Goal: Task Accomplishment & Management: Manage account settings

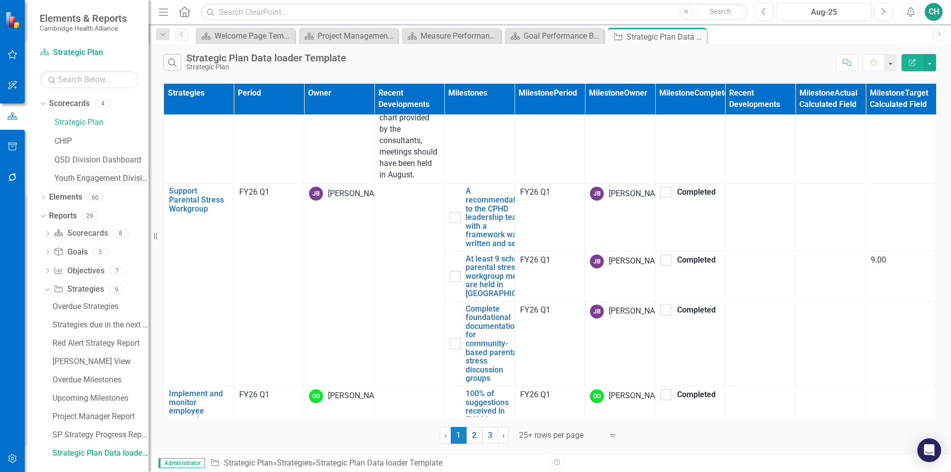
scroll to position [301, 0]
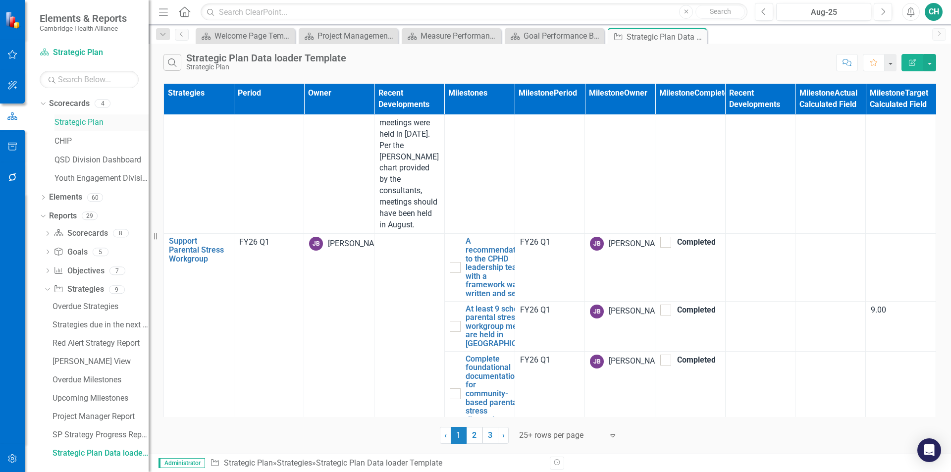
click at [89, 123] on link "Strategic Plan" at bounding box center [101, 122] width 94 height 11
click at [67, 99] on link "Scorecards" at bounding box center [69, 103] width 41 height 11
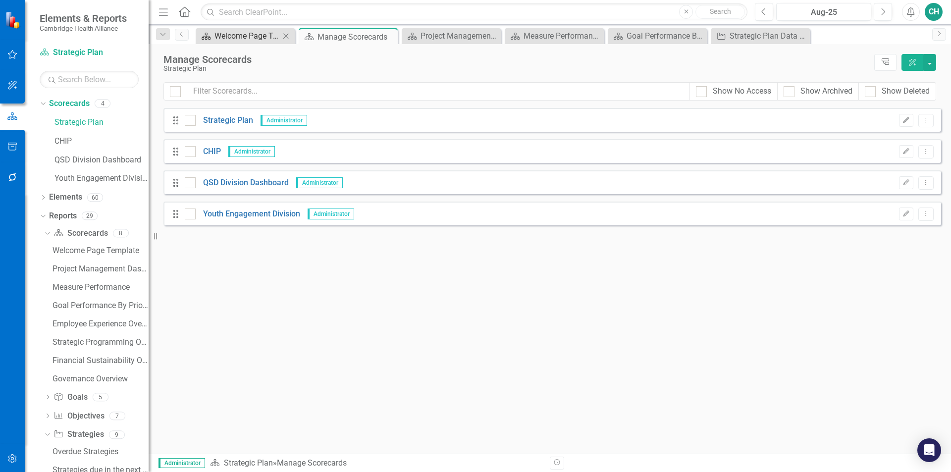
click at [253, 31] on div "Welcome Page Template" at bounding box center [246, 36] width 65 height 12
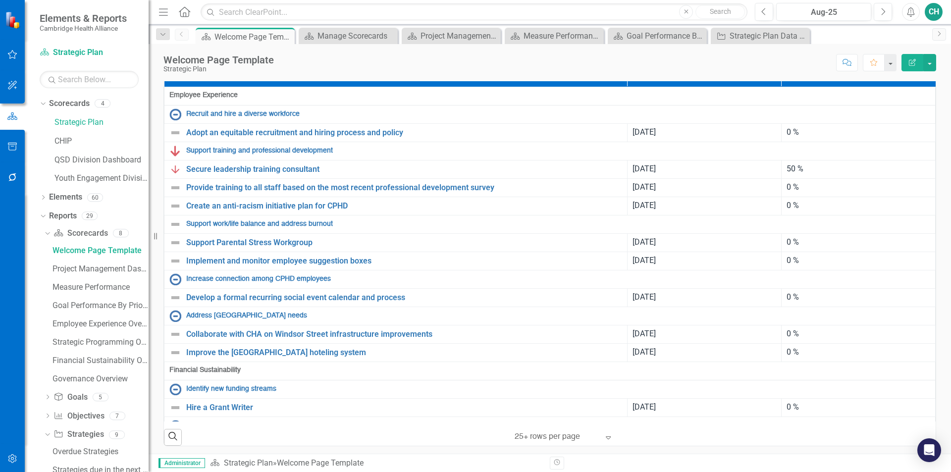
scroll to position [347, 0]
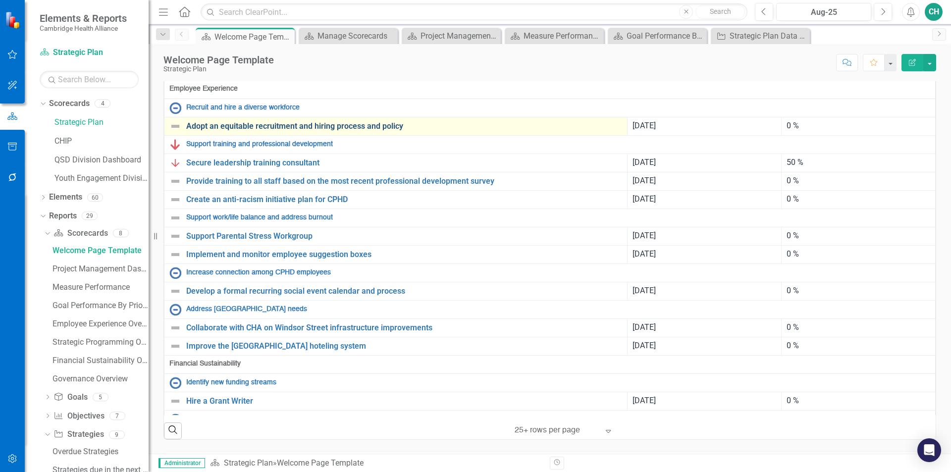
click at [353, 131] on link "Adopt an equitable recruitment and hiring process and policy" at bounding box center [404, 126] width 436 height 9
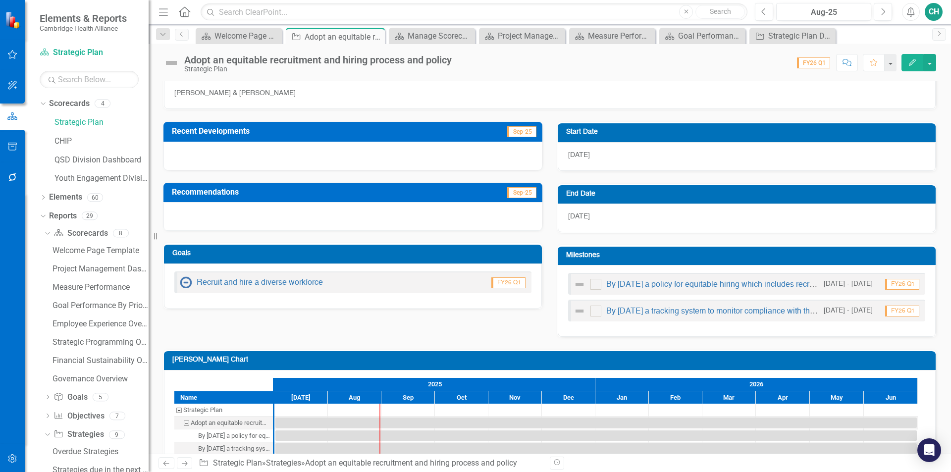
scroll to position [207, 0]
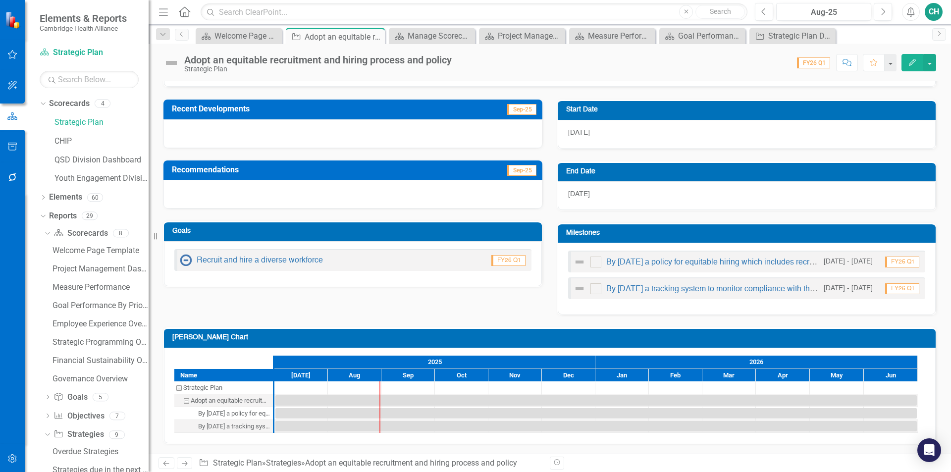
click at [911, 61] on icon "Edit" at bounding box center [912, 62] width 9 height 7
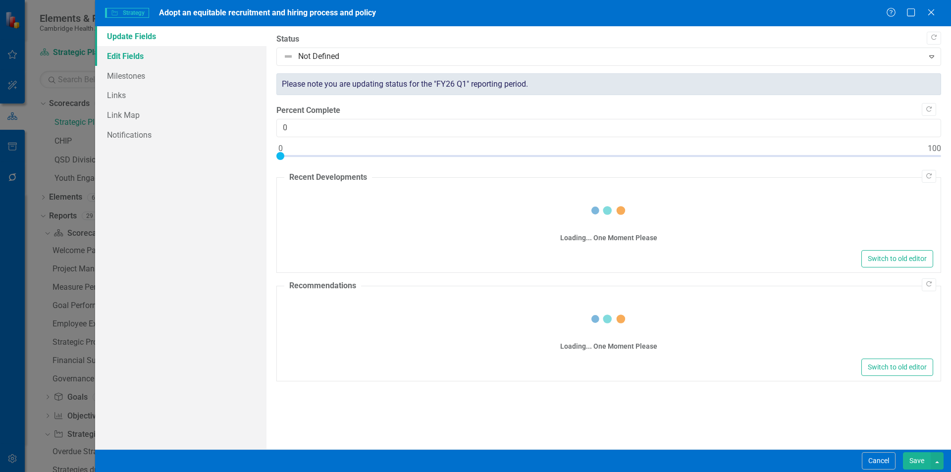
click at [144, 59] on link "Edit Fields" at bounding box center [180, 56] width 171 height 20
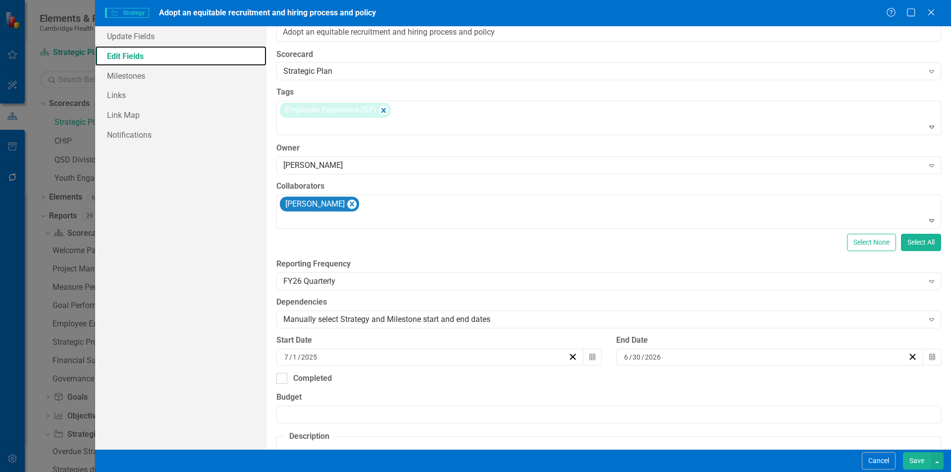
scroll to position [0, 0]
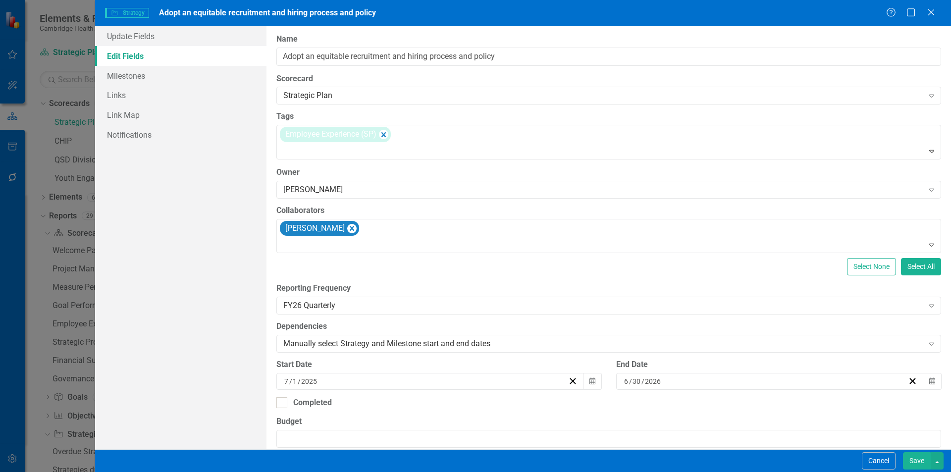
click at [913, 464] on button "Save" at bounding box center [917, 460] width 28 height 17
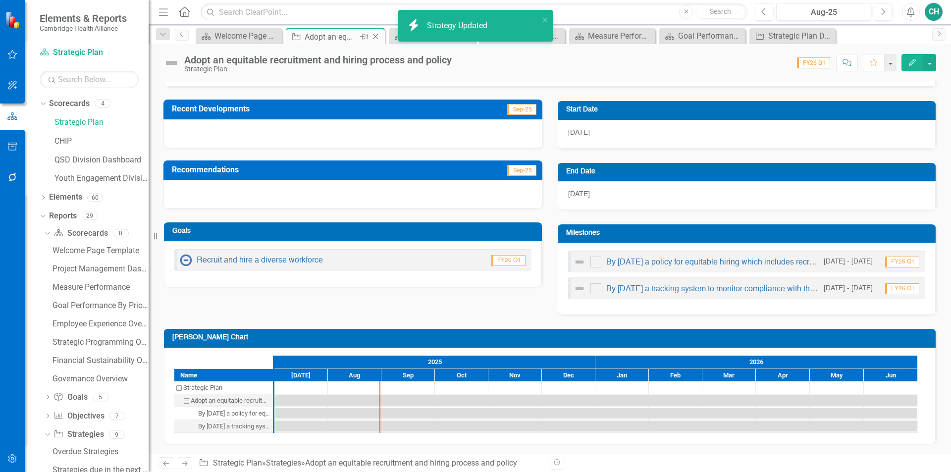
click at [378, 38] on icon "Close" at bounding box center [376, 37] width 10 height 8
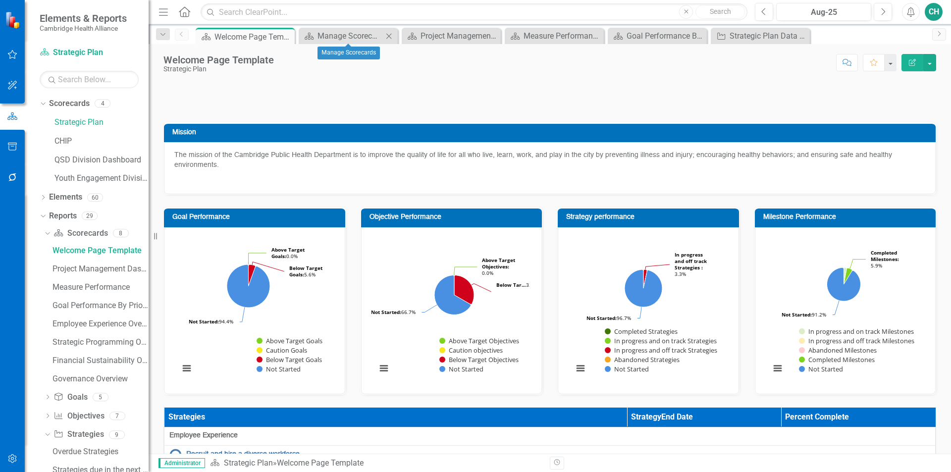
click at [391, 36] on icon "Close" at bounding box center [389, 36] width 10 height 8
click at [0, 0] on icon "Close" at bounding box center [0, 0] width 0 height 0
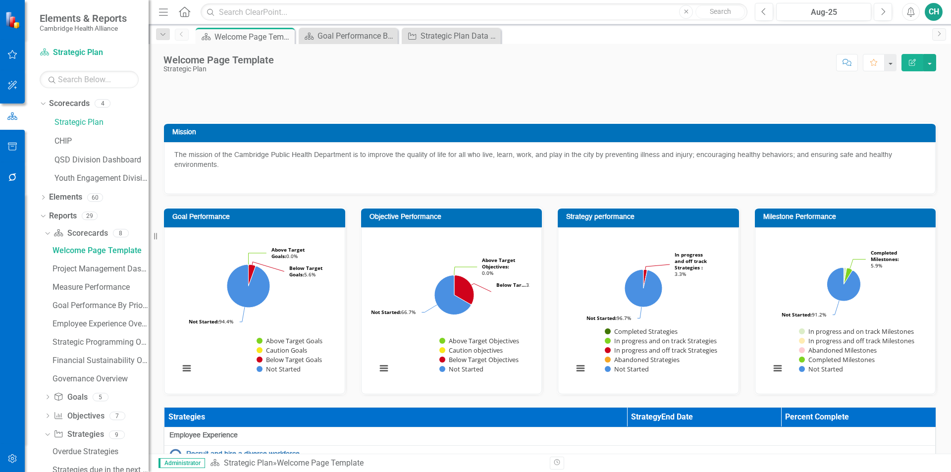
click at [0, 0] on icon "Close" at bounding box center [0, 0] width 0 height 0
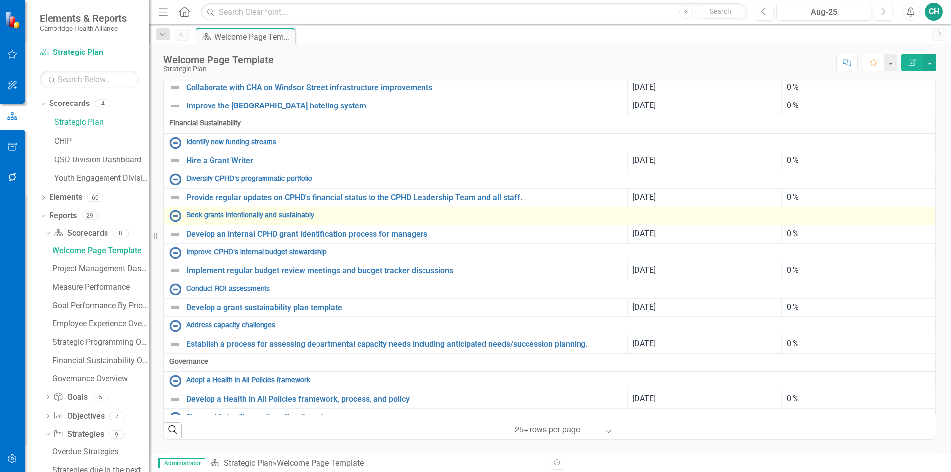
scroll to position [248, 0]
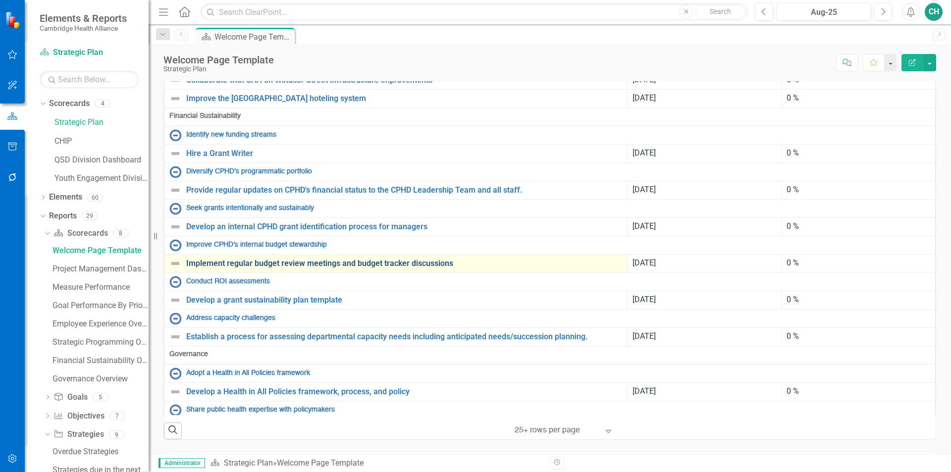
click at [387, 268] on link "Implement regular budget review meetings and budget tracker discussions" at bounding box center [404, 263] width 436 height 9
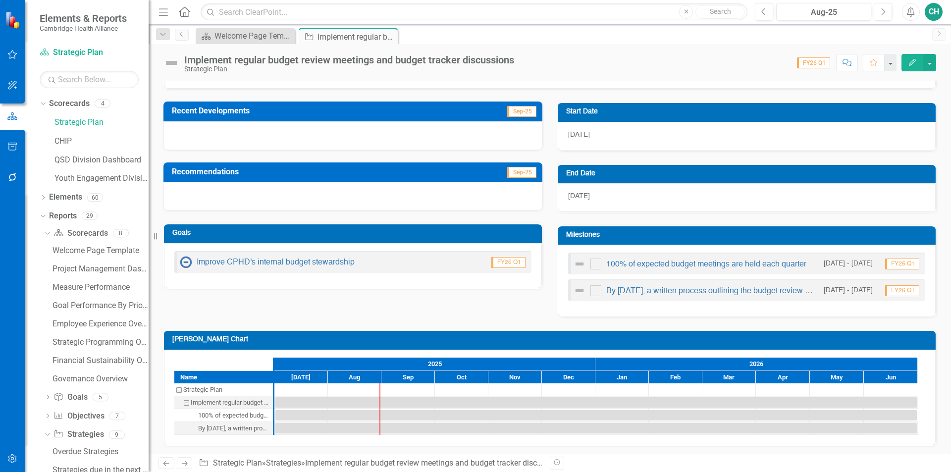
scroll to position [221, 0]
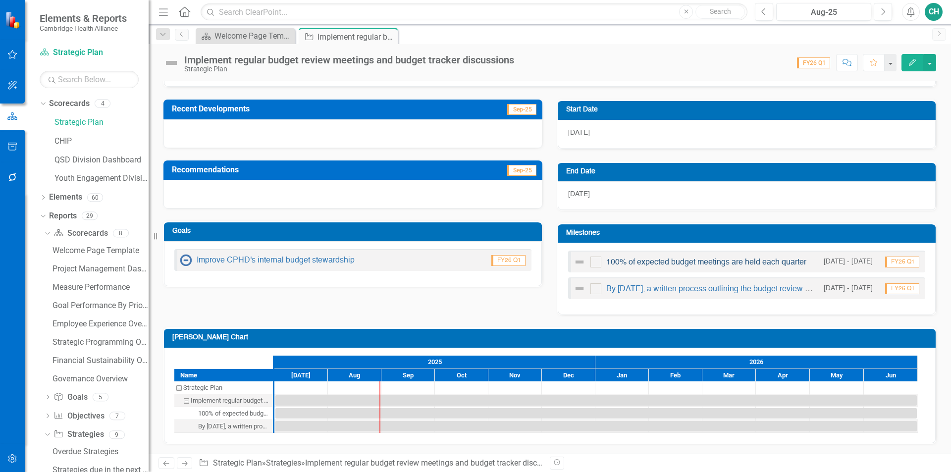
click at [660, 265] on link "100% of expected budget meetings are held each quarter" at bounding box center [706, 263] width 200 height 8
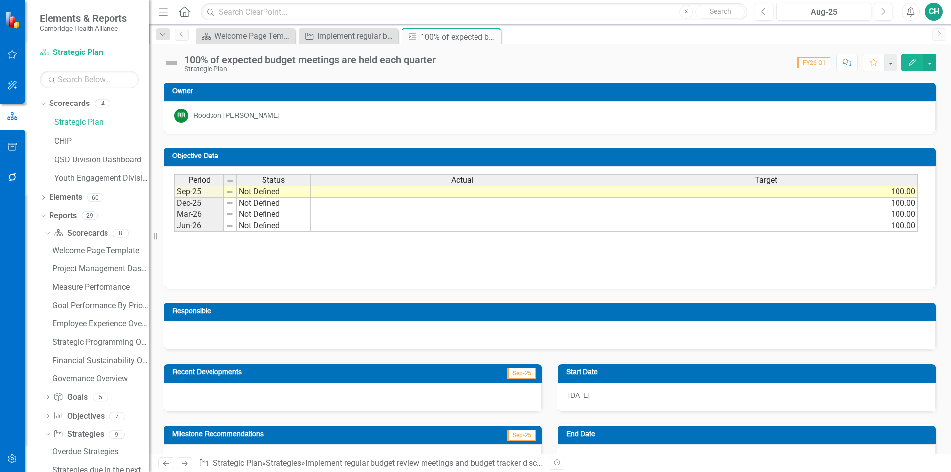
click at [909, 56] on button "Edit" at bounding box center [913, 62] width 22 height 17
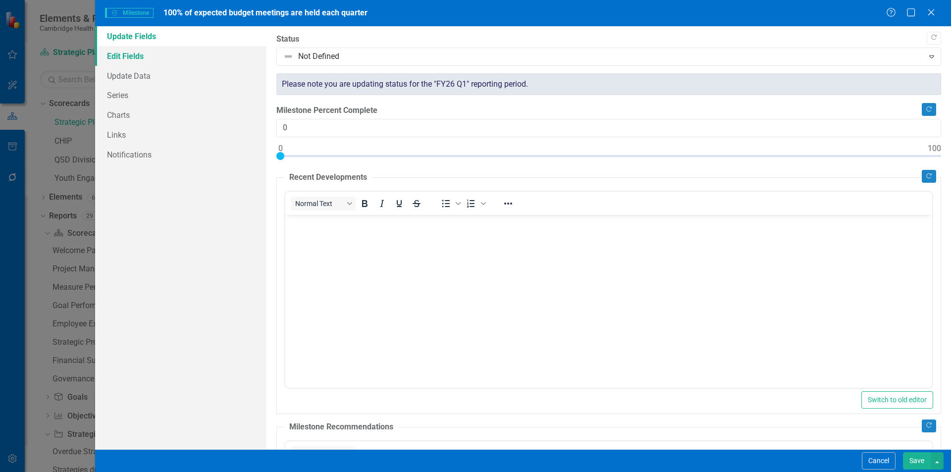
click at [155, 63] on link "Edit Fields" at bounding box center [180, 56] width 171 height 20
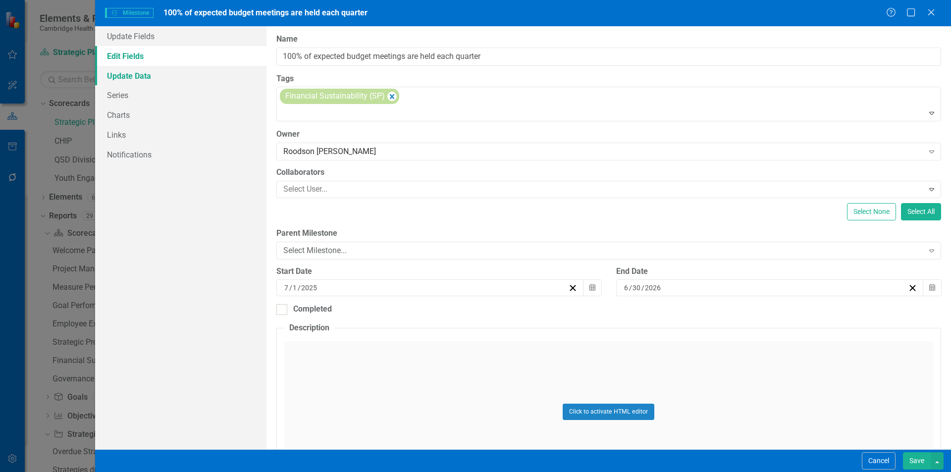
click at [157, 75] on link "Update Data" at bounding box center [180, 76] width 171 height 20
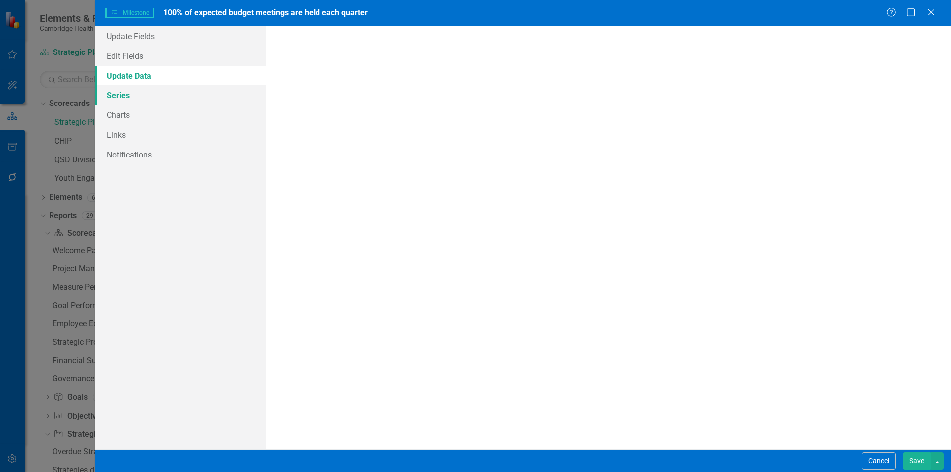
click at [151, 97] on link "Series" at bounding box center [180, 95] width 171 height 20
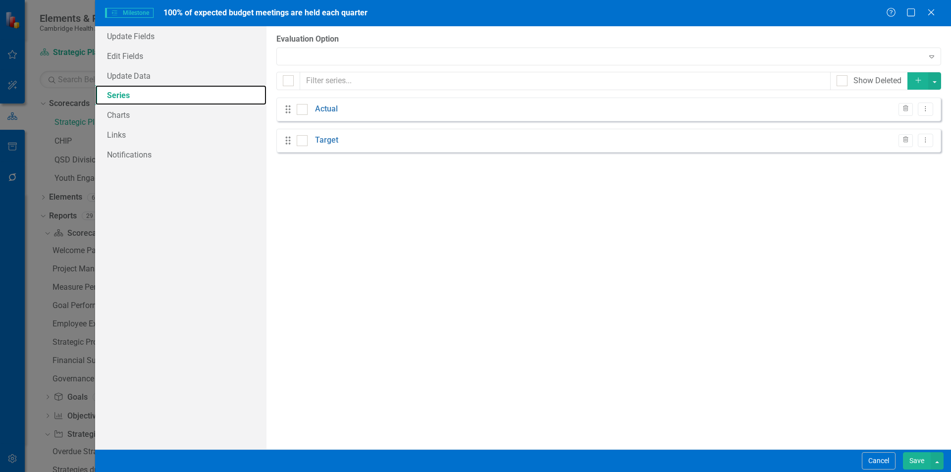
checkbox input "false"
click at [929, 109] on icon "Dropdown Menu" at bounding box center [925, 109] width 8 height 6
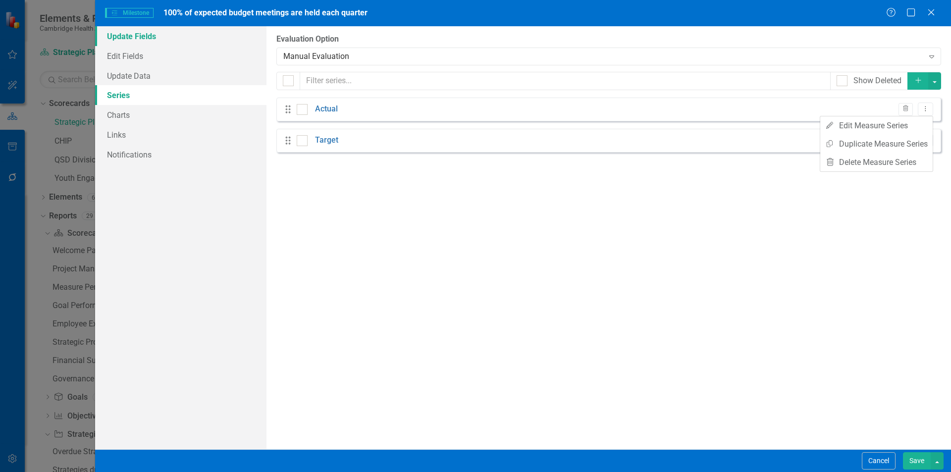
click at [140, 40] on link "Update Fields" at bounding box center [180, 36] width 171 height 20
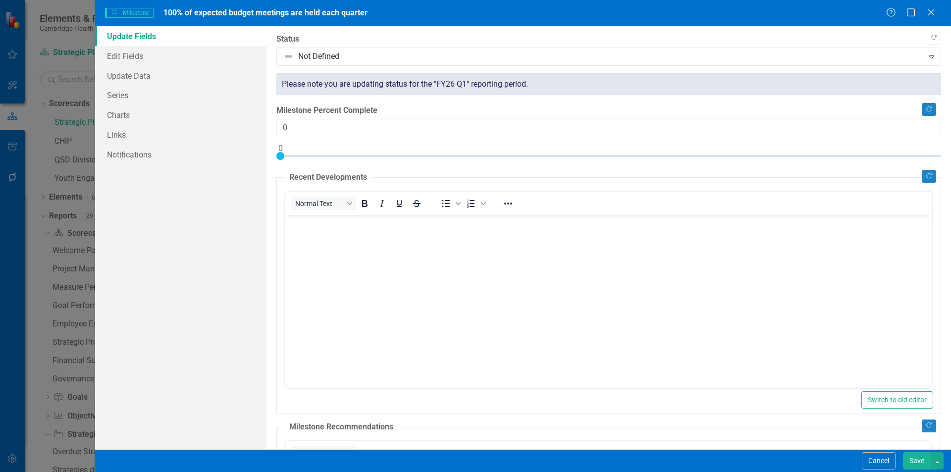
click at [151, 44] on link "Update Fields" at bounding box center [180, 36] width 171 height 20
click at [144, 53] on link "Edit Fields" at bounding box center [180, 56] width 171 height 20
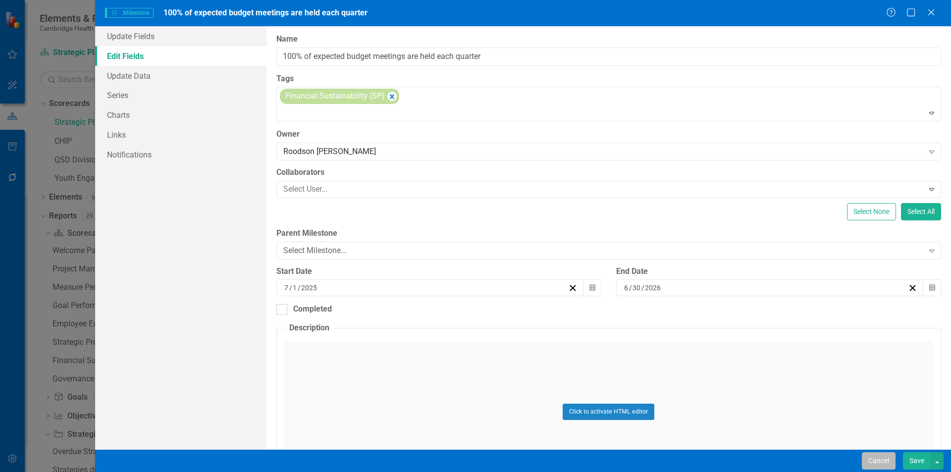
click at [866, 460] on button "Cancel" at bounding box center [879, 460] width 34 height 17
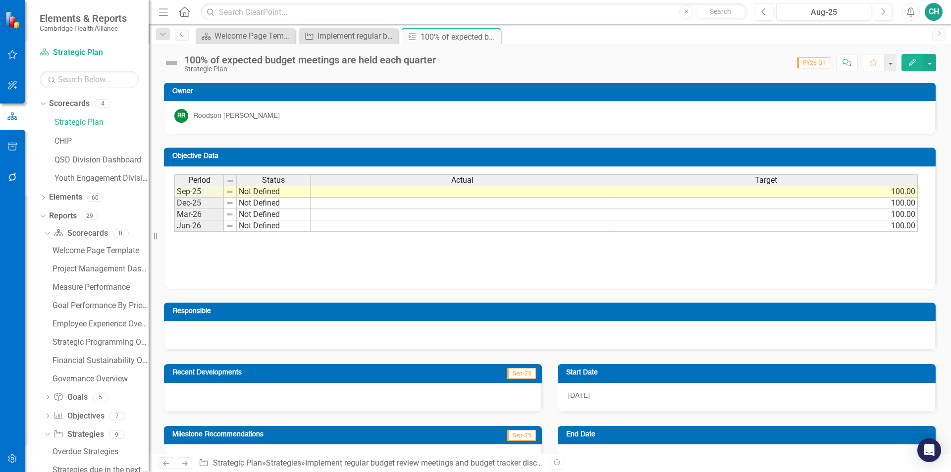
drag, startPoint x: 491, startPoint y: 37, endPoint x: 481, endPoint y: 37, distance: 9.9
click at [0, 0] on icon "Close" at bounding box center [0, 0] width 0 height 0
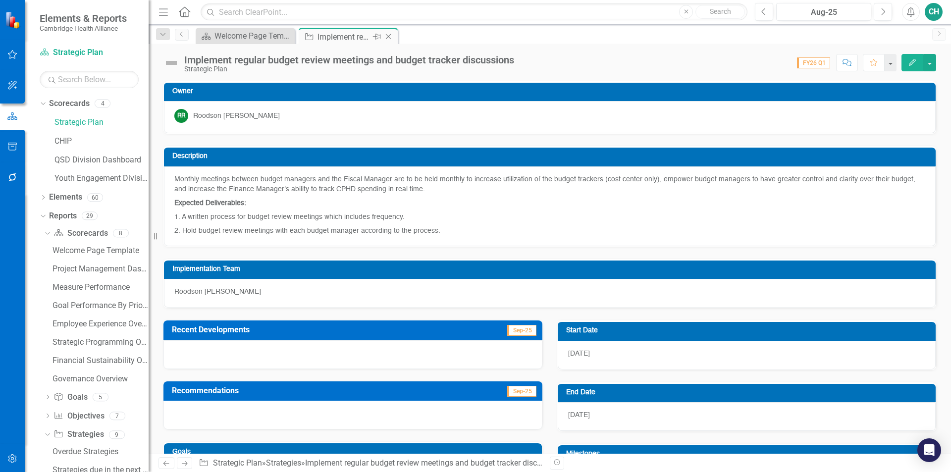
click at [393, 37] on icon "Close" at bounding box center [388, 37] width 10 height 8
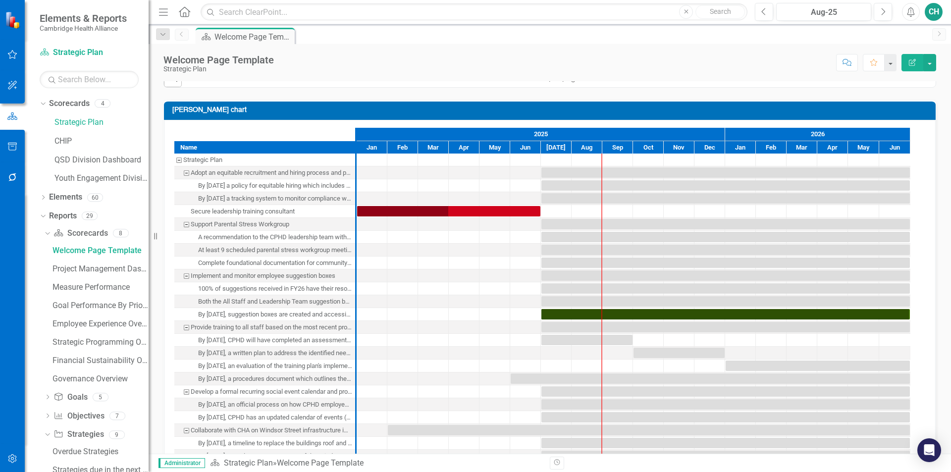
scroll to position [716, 0]
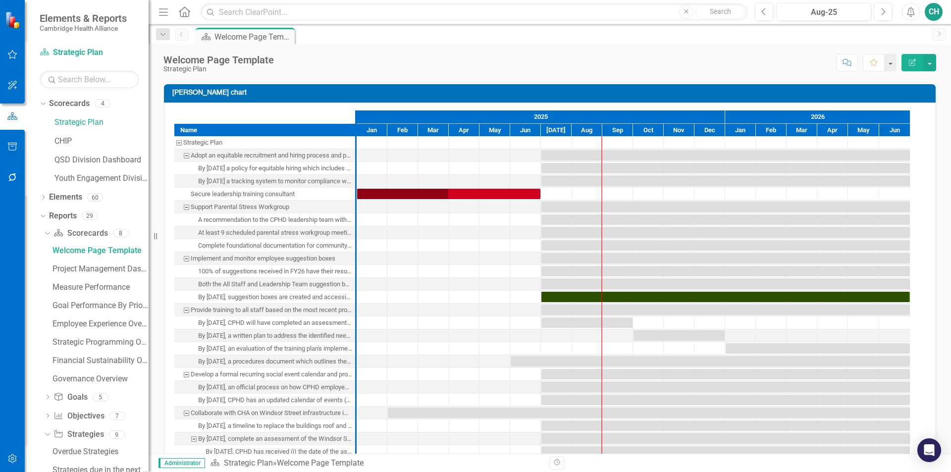
click at [603, 65] on icon "Expand" at bounding box center [608, 61] width 10 height 8
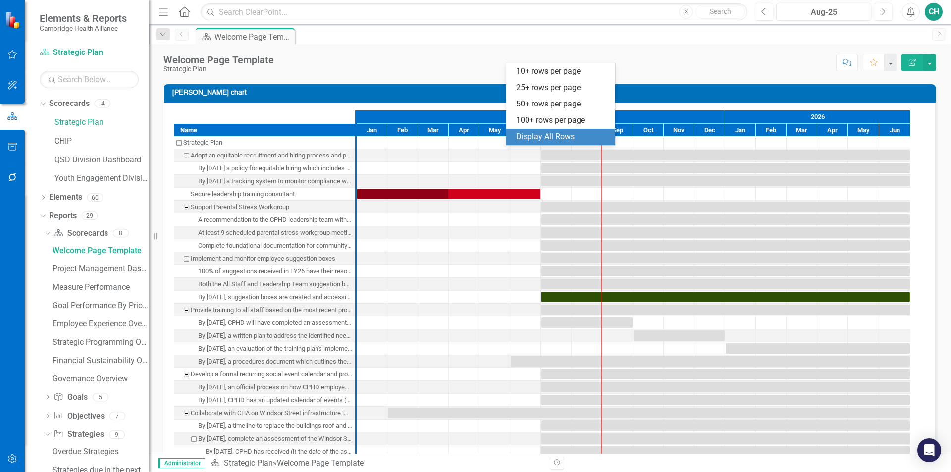
click at [583, 139] on div "Display All Rows" at bounding box center [562, 136] width 93 height 11
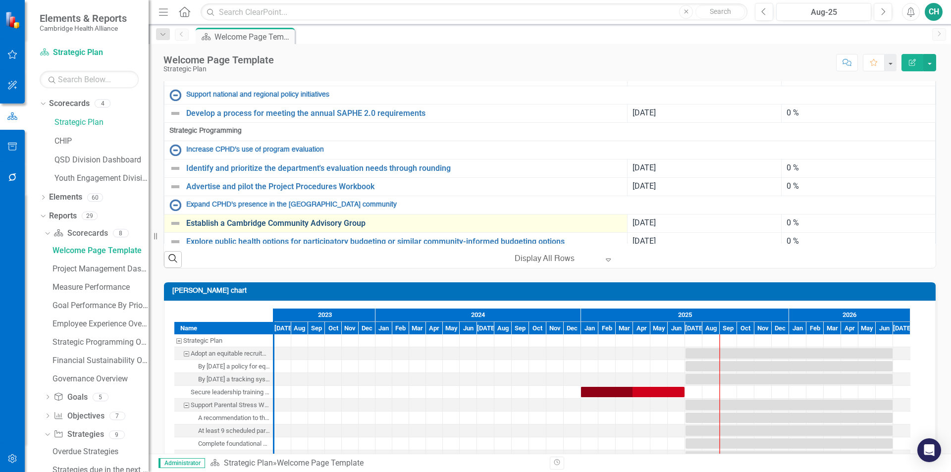
scroll to position [582, 0]
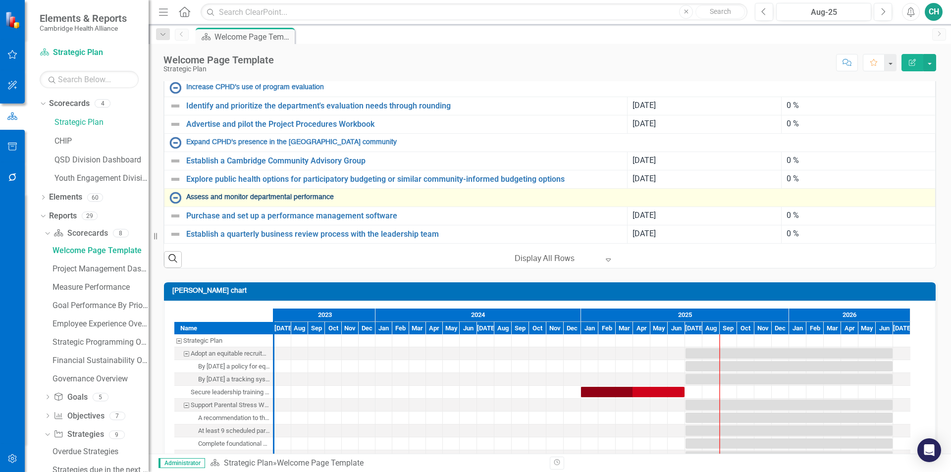
click at [323, 201] on link "Assess and monitor departmental performance" at bounding box center [558, 197] width 744 height 7
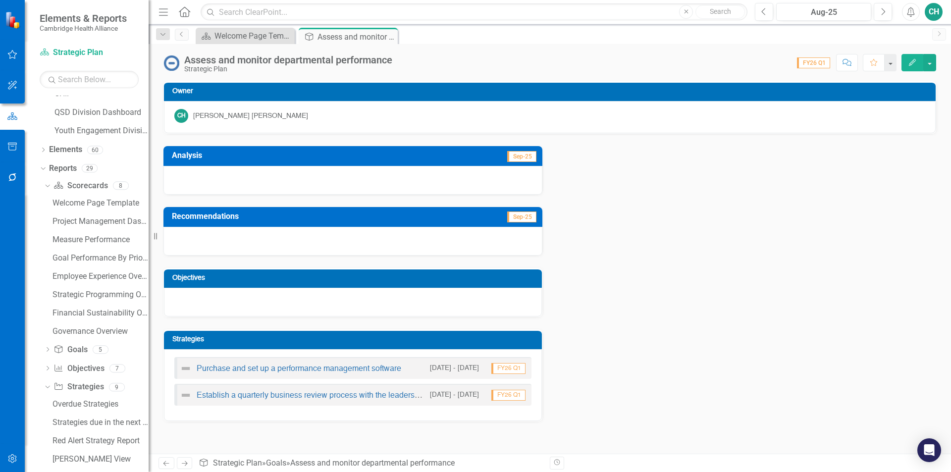
scroll to position [152, 0]
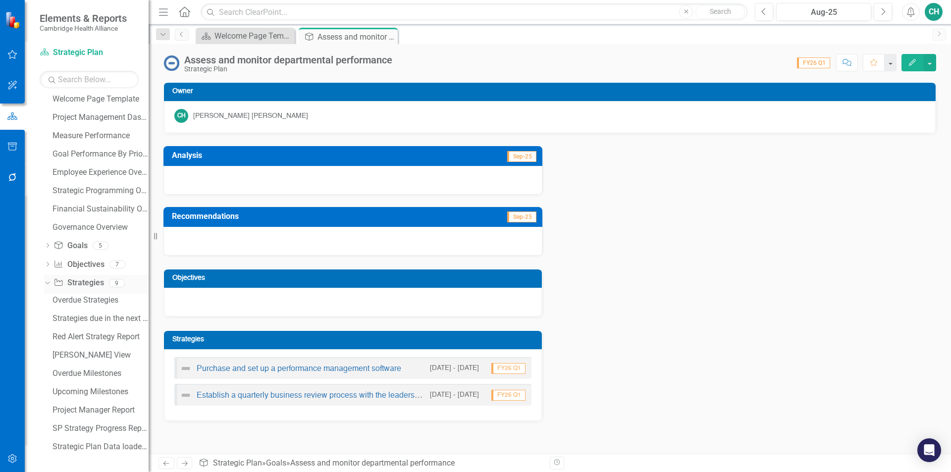
click at [81, 290] on div "Strategy Strategies" at bounding box center [78, 283] width 50 height 16
click at [82, 287] on link "Strategy Strategies" at bounding box center [78, 282] width 50 height 11
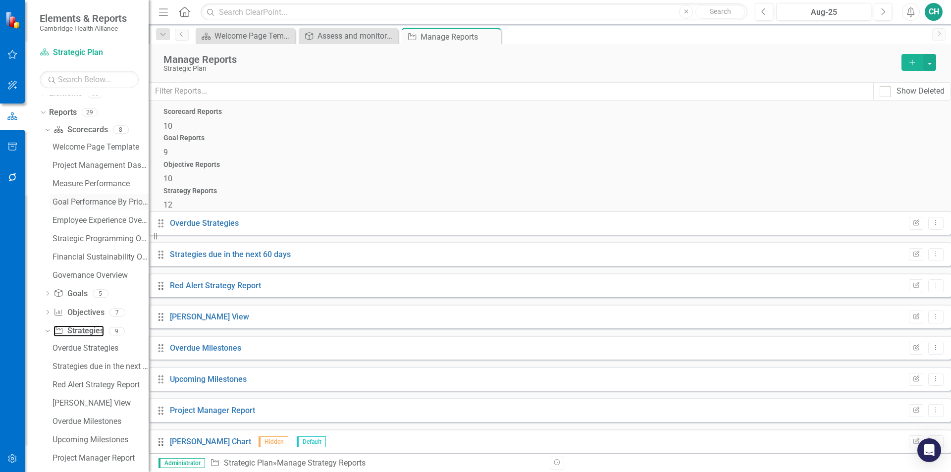
scroll to position [3, 0]
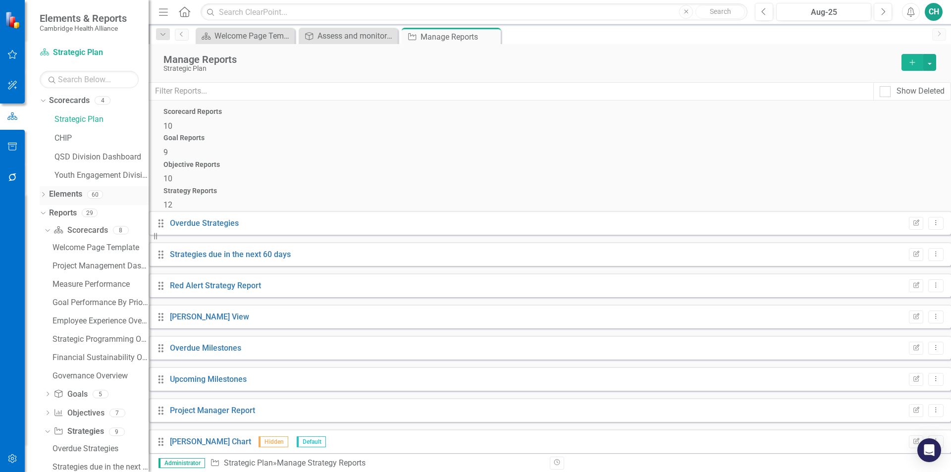
click at [79, 197] on link "Elements" at bounding box center [65, 194] width 33 height 11
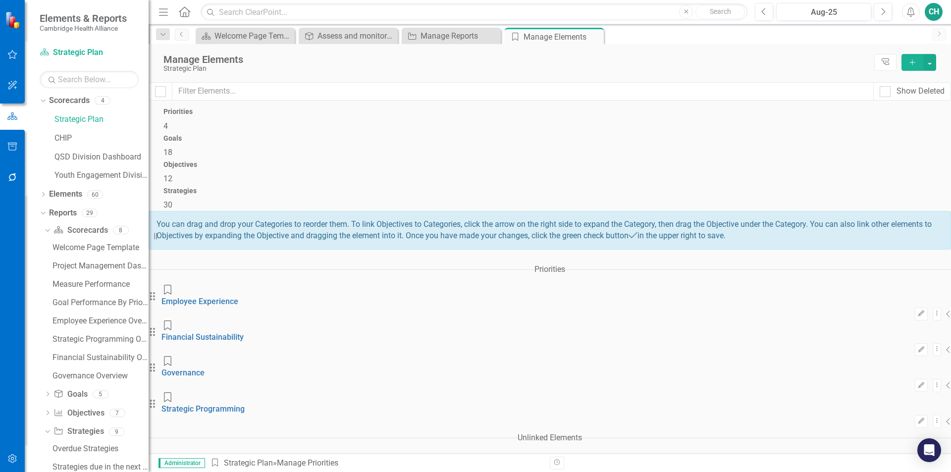
click at [172, 200] on span "30" at bounding box center [167, 204] width 9 height 9
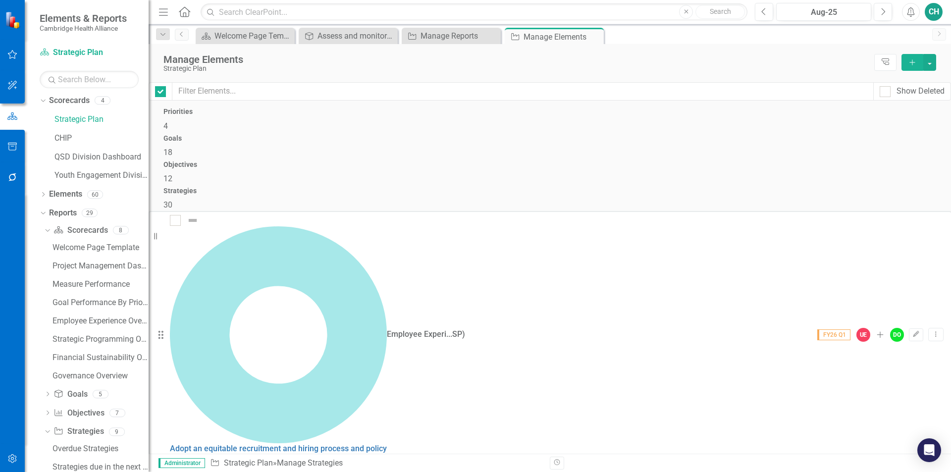
checkbox input "false"
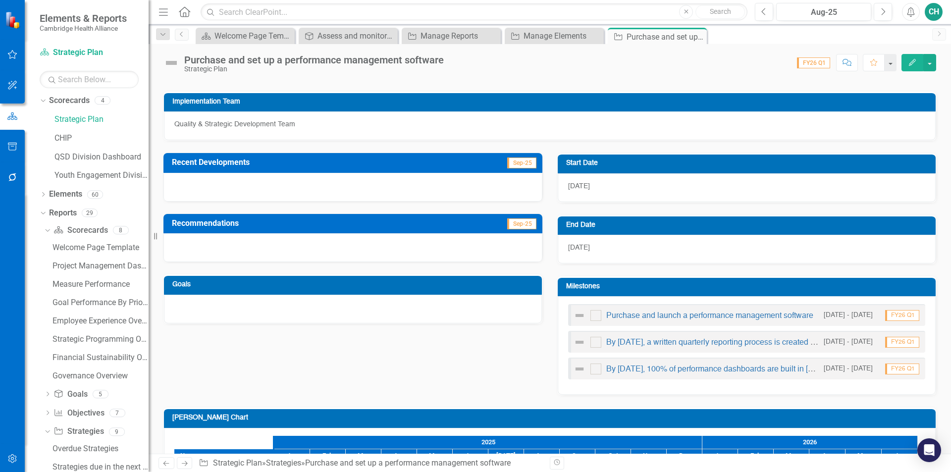
scroll to position [149, 0]
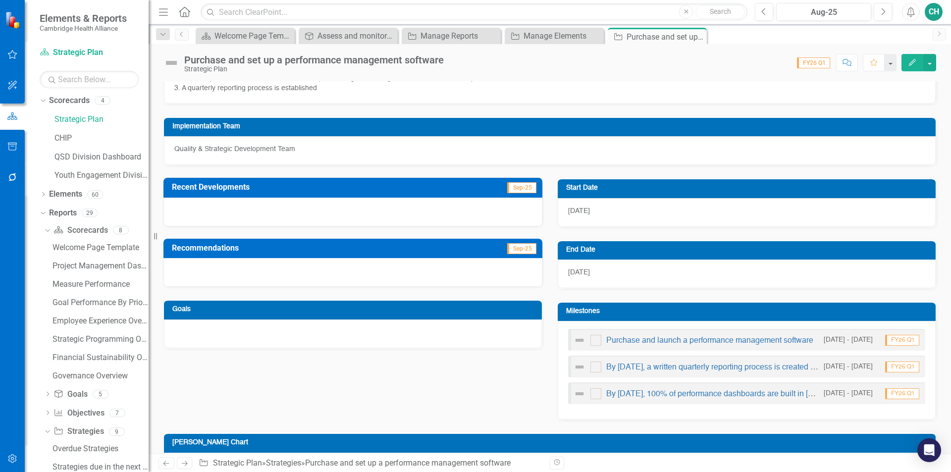
click at [905, 60] on button "Edit" at bounding box center [913, 62] width 22 height 17
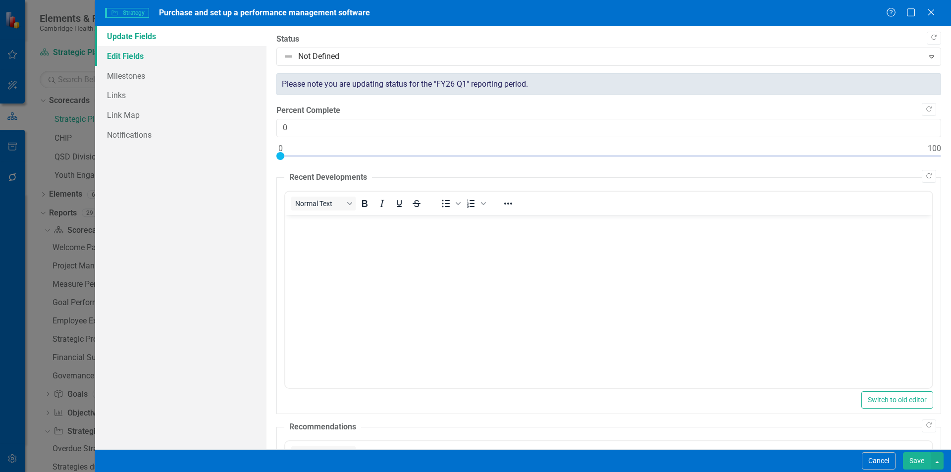
scroll to position [0, 0]
click at [152, 61] on link "Edit Fields" at bounding box center [180, 56] width 171 height 20
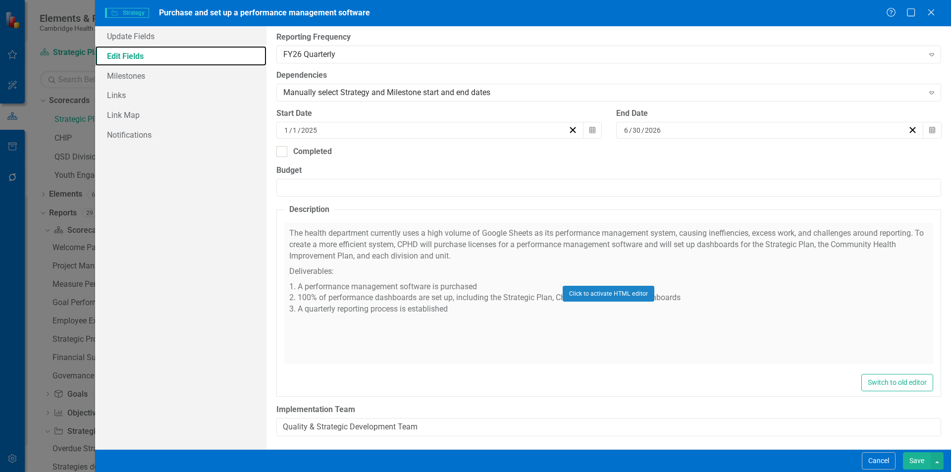
scroll to position [253, 0]
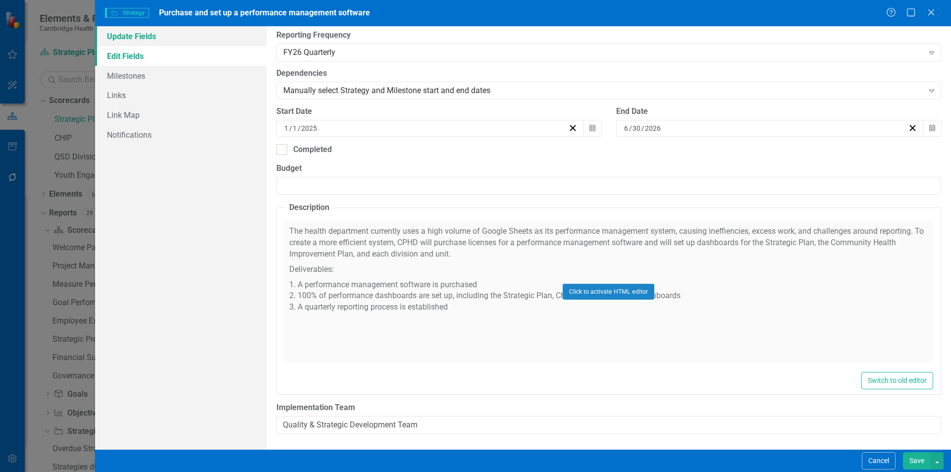
click at [184, 37] on link "Update Fields" at bounding box center [180, 36] width 171 height 20
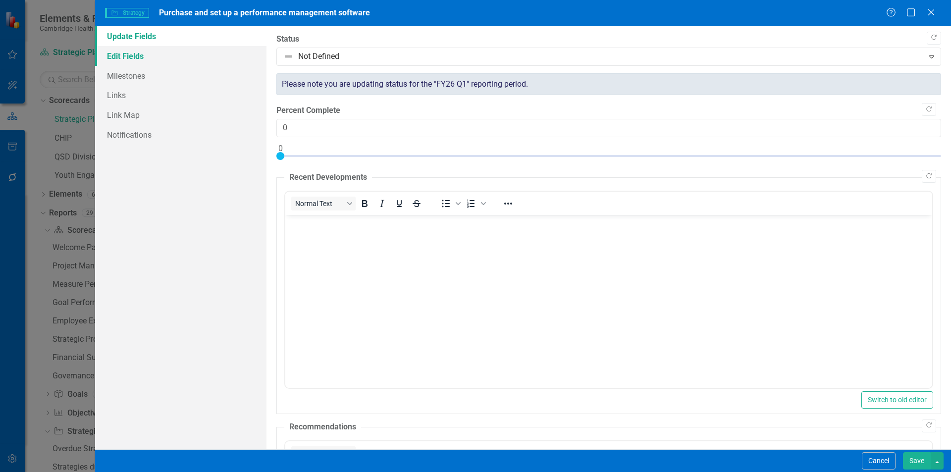
click at [175, 53] on link "Edit Fields" at bounding box center [180, 56] width 171 height 20
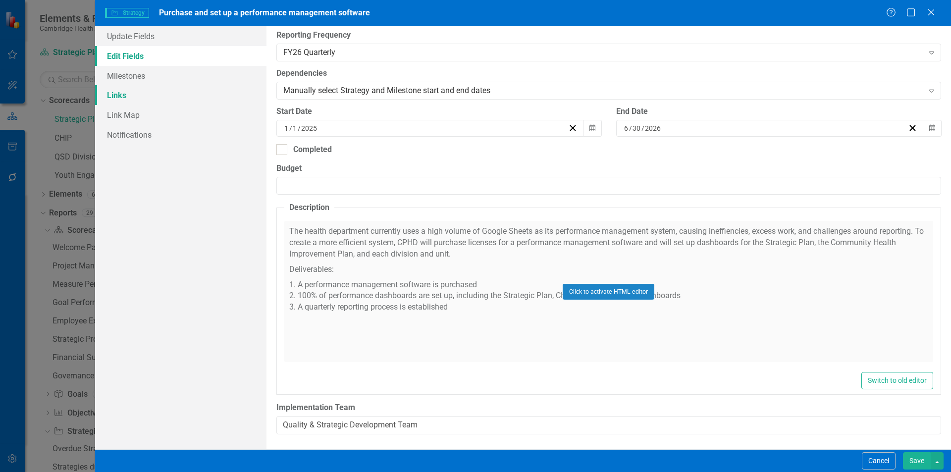
click at [167, 92] on link "Links" at bounding box center [180, 95] width 171 height 20
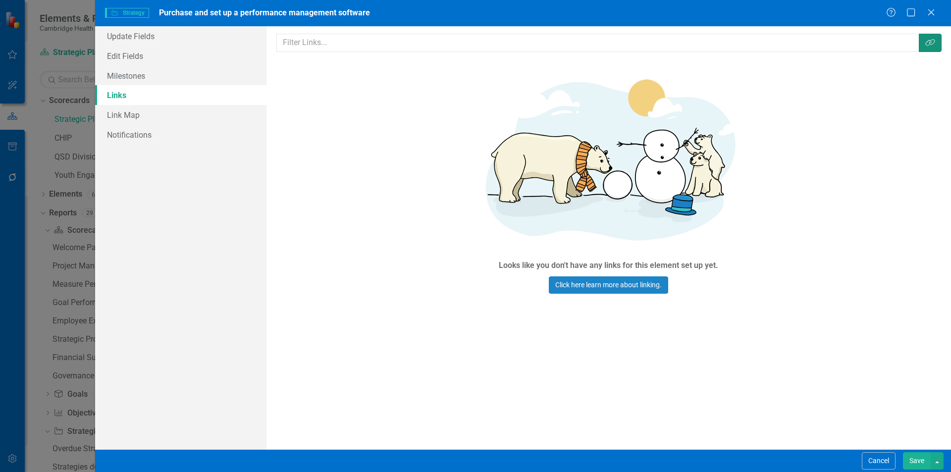
click at [929, 44] on icon "button" at bounding box center [929, 42] width 9 height 7
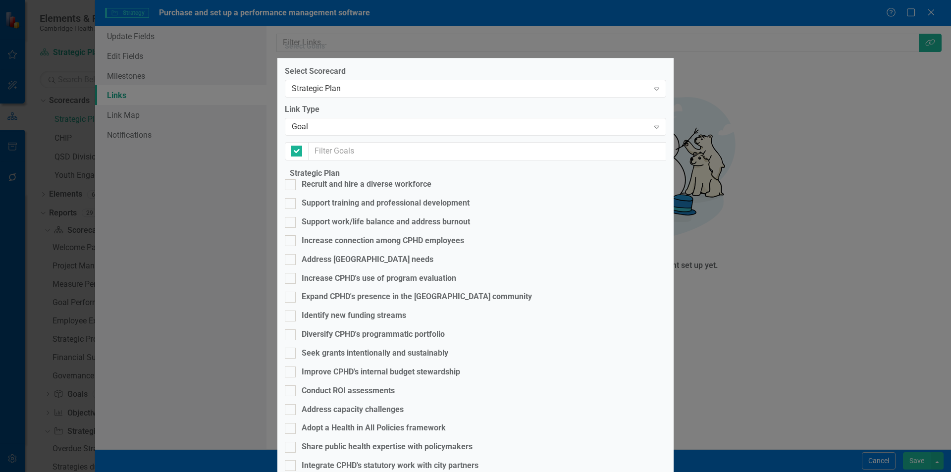
checkbox input "false"
checkbox input "true"
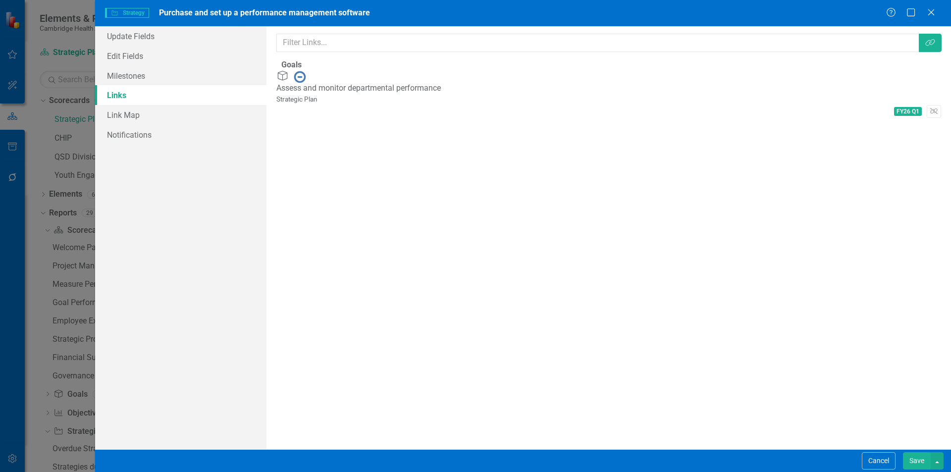
click at [914, 454] on button "Save" at bounding box center [917, 460] width 28 height 17
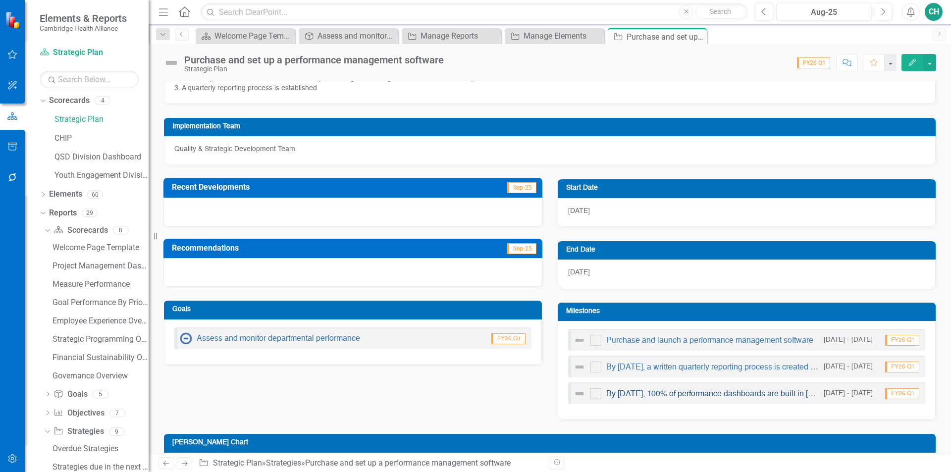
click at [730, 396] on link "By [DATE], 100% of performance dashboards are built in [GEOGRAPHIC_DATA]" at bounding box center [747, 394] width 283 height 8
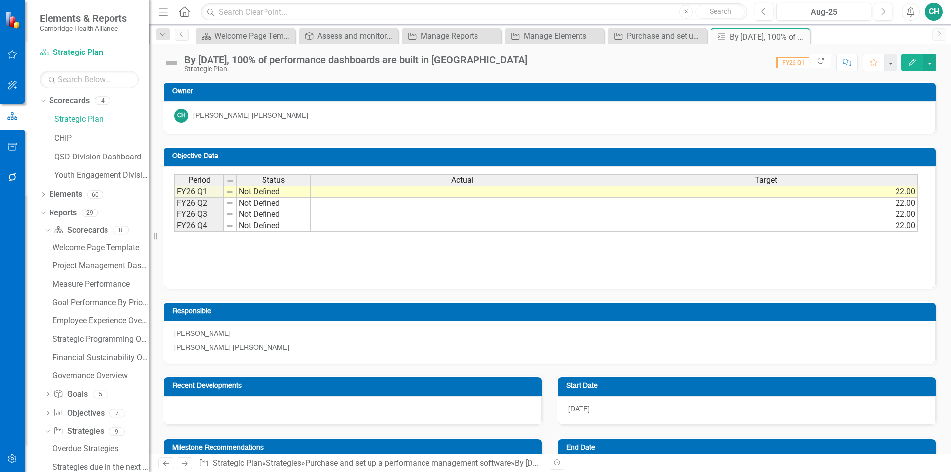
scroll to position [50, 0]
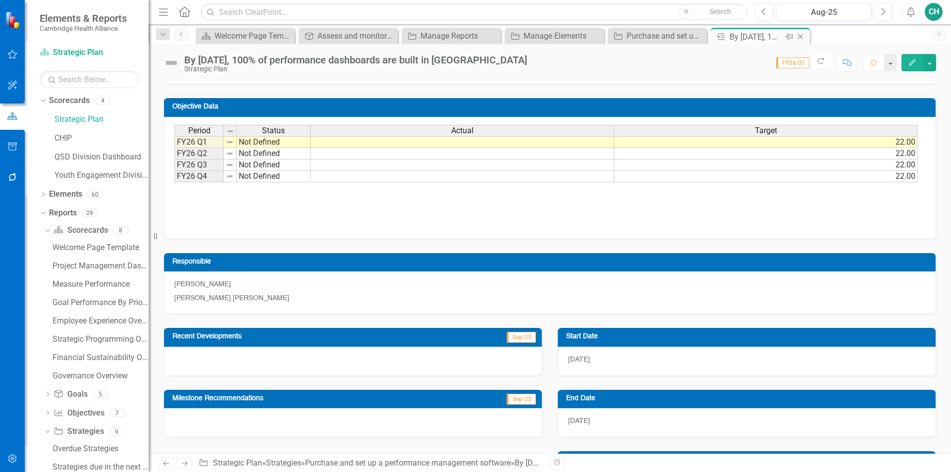
click at [802, 40] on icon "Close" at bounding box center [801, 37] width 10 height 8
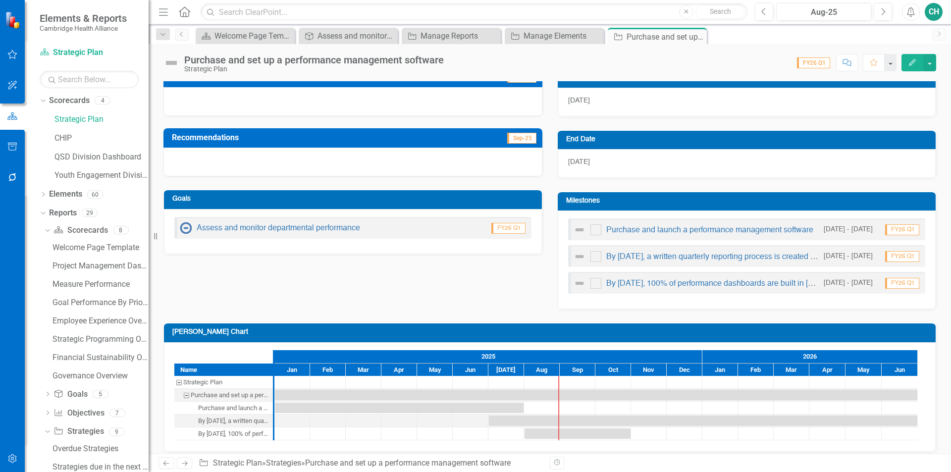
scroll to position [267, 0]
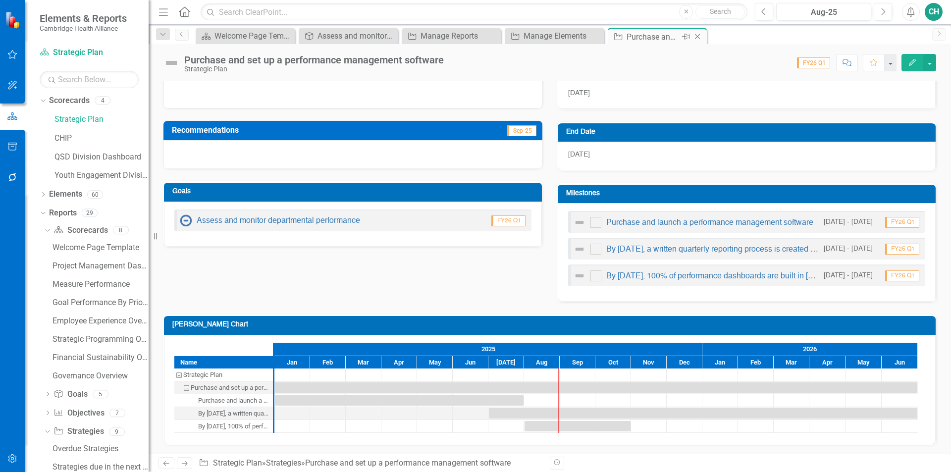
click at [695, 39] on icon "Close" at bounding box center [698, 37] width 10 height 8
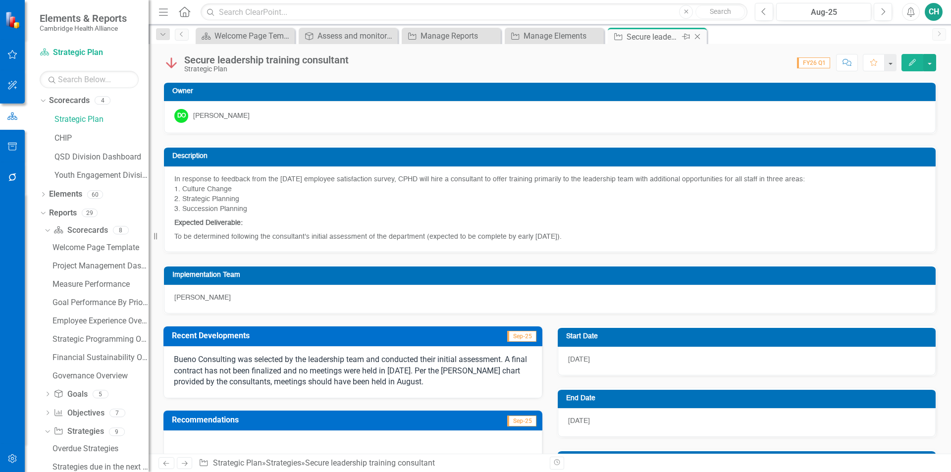
click at [701, 37] on icon "Close" at bounding box center [698, 37] width 10 height 8
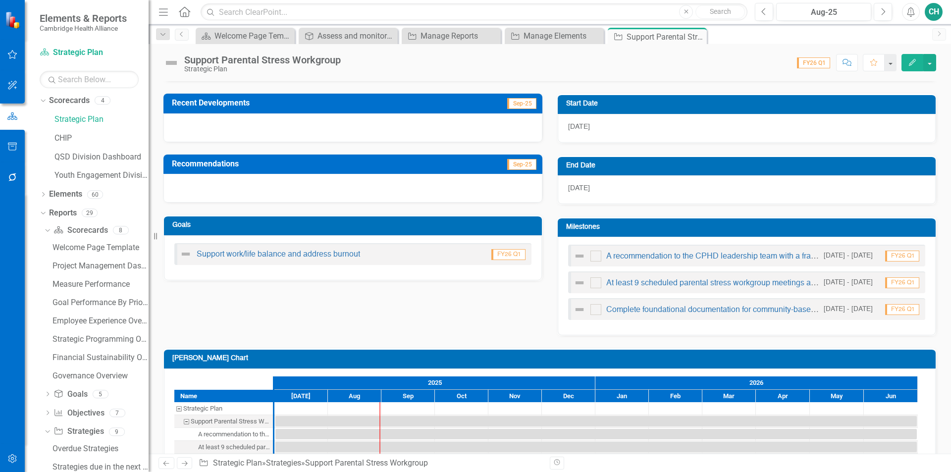
scroll to position [248, 0]
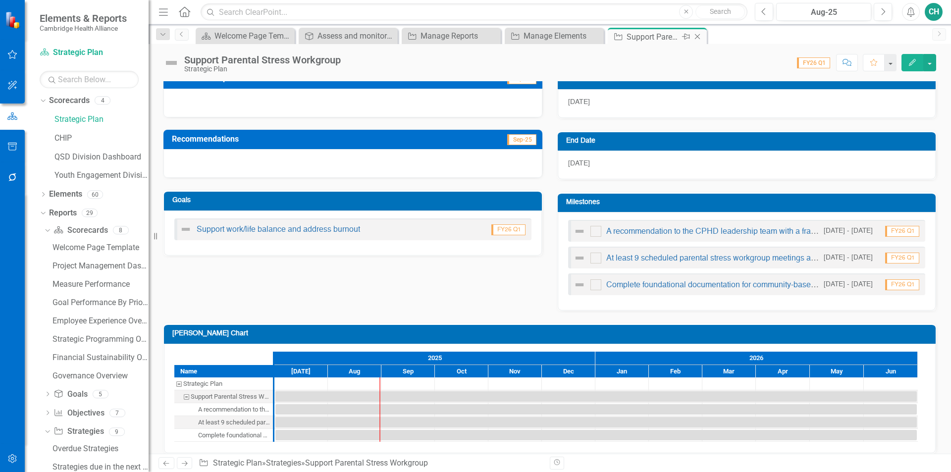
click at [697, 37] on icon "Close" at bounding box center [698, 37] width 10 height 8
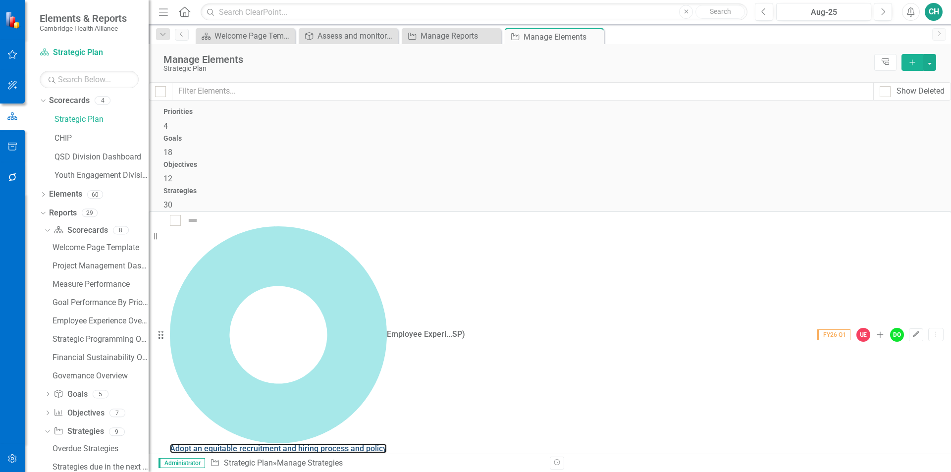
drag, startPoint x: 320, startPoint y: 193, endPoint x: 576, endPoint y: 466, distance: 373.6
click at [320, 444] on link "Adopt an equitable recruitment and hiring process and policy" at bounding box center [278, 448] width 217 height 9
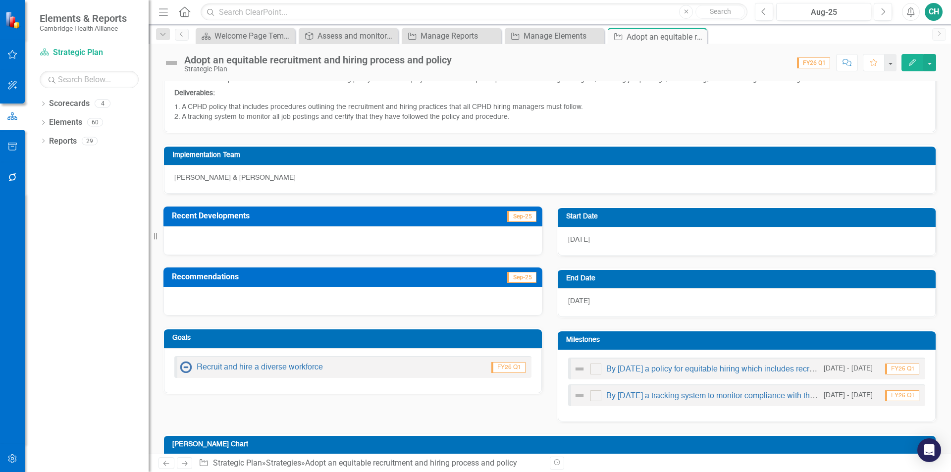
scroll to position [207, 0]
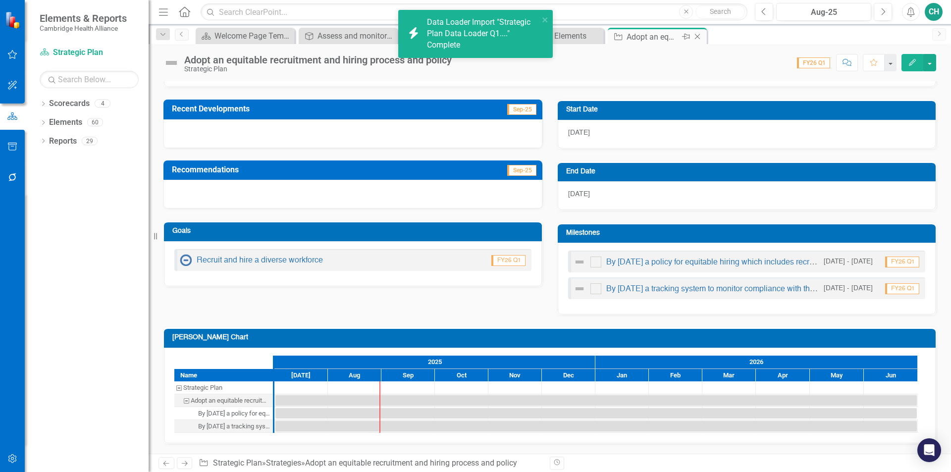
click at [698, 35] on icon "Close" at bounding box center [698, 37] width 10 height 8
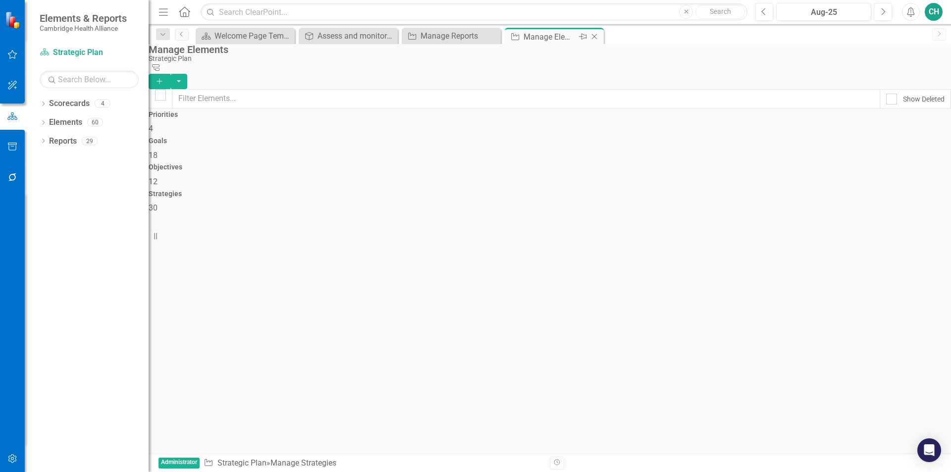
click at [594, 37] on icon "Close" at bounding box center [594, 37] width 10 height 8
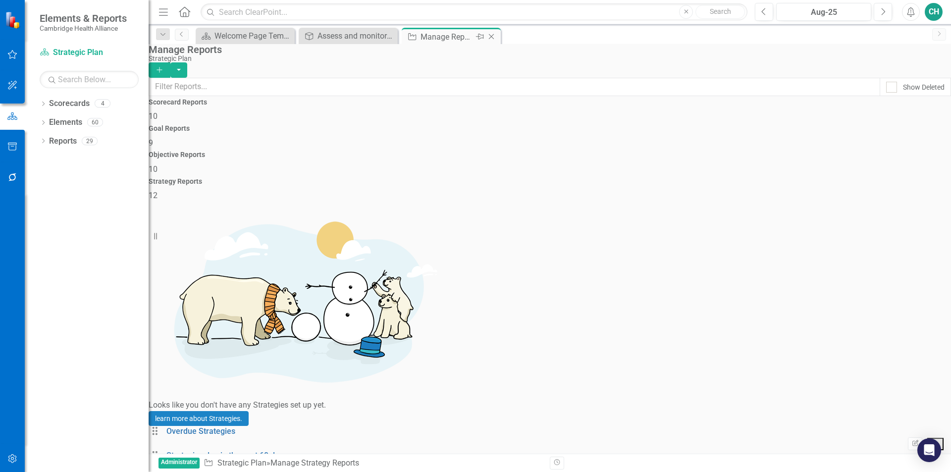
click at [493, 38] on icon "Close" at bounding box center [491, 37] width 10 height 8
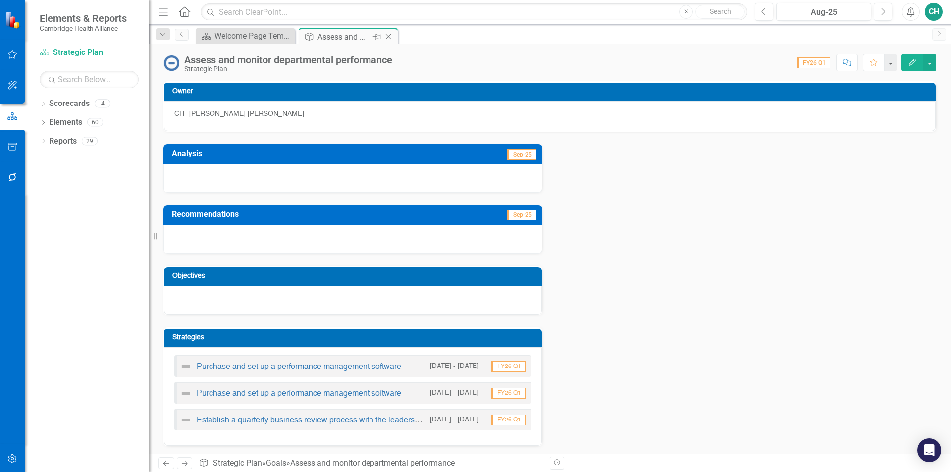
click at [389, 35] on icon "Close" at bounding box center [388, 37] width 10 height 8
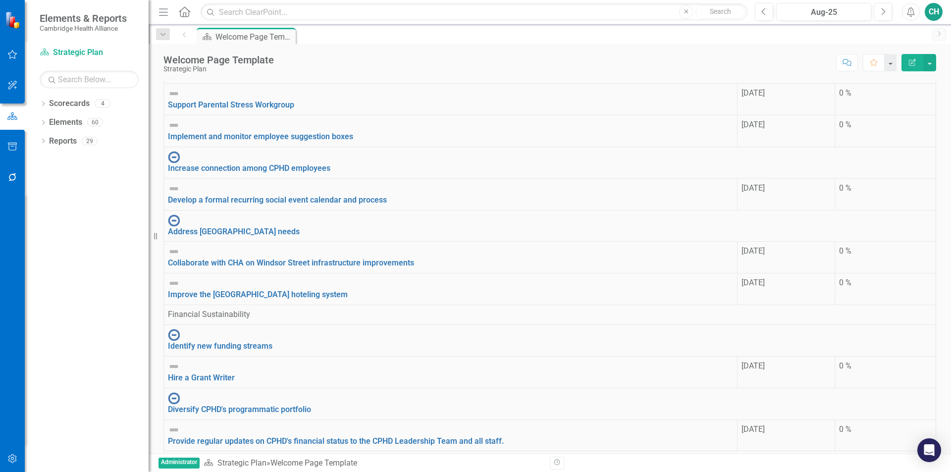
scroll to position [551, 0]
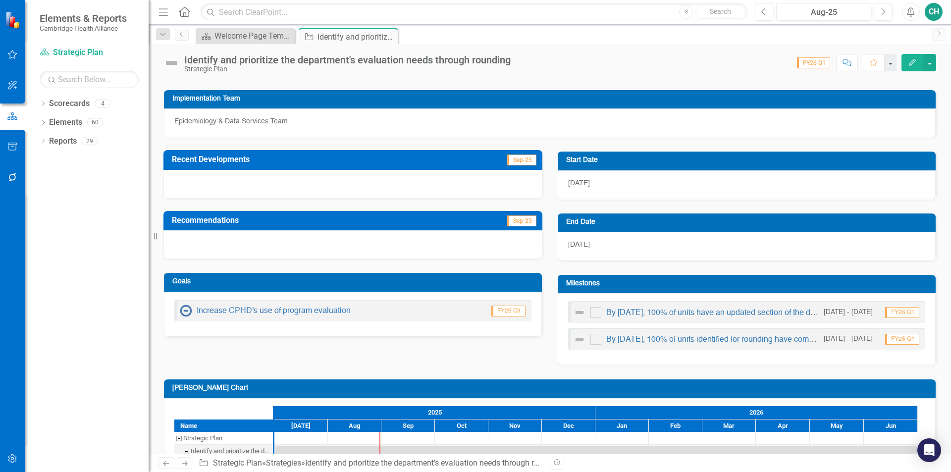
scroll to position [149, 0]
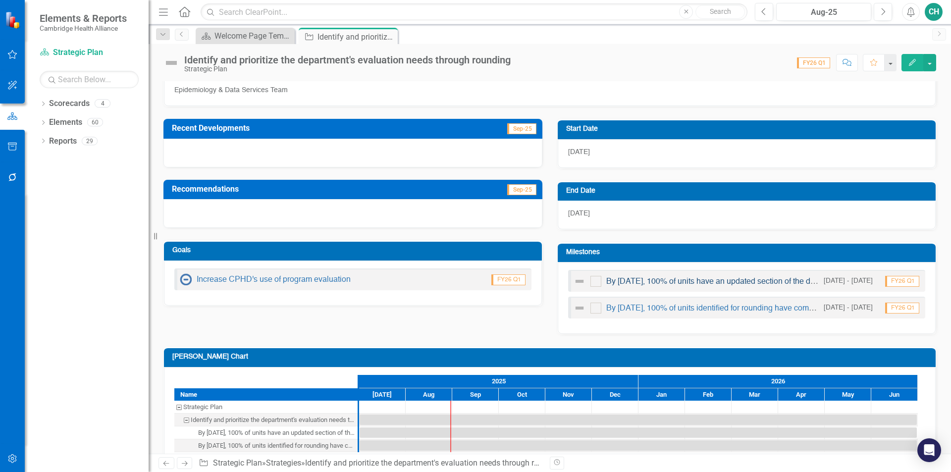
click at [739, 285] on link "By [DATE], 100% of units have an updated section of the data inventory" at bounding box center [730, 282] width 249 height 8
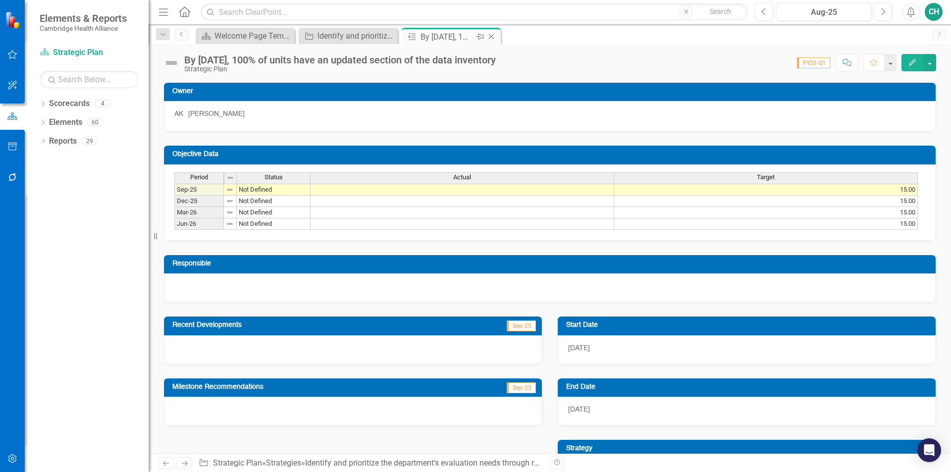
click at [495, 39] on icon "Close" at bounding box center [491, 37] width 10 height 8
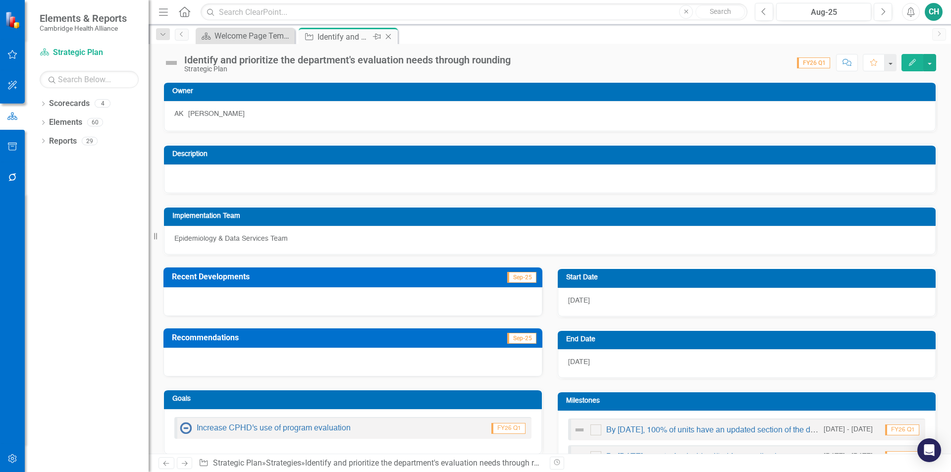
click at [388, 35] on icon "Close" at bounding box center [388, 37] width 10 height 8
